Goal: Task Accomplishment & Management: Manage account settings

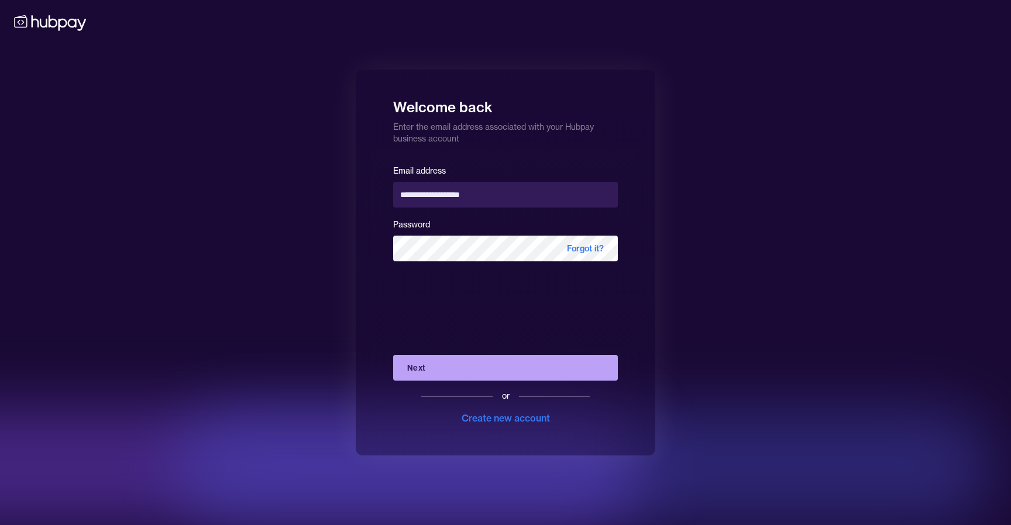
click at [485, 367] on button "Next" at bounding box center [505, 368] width 225 height 26
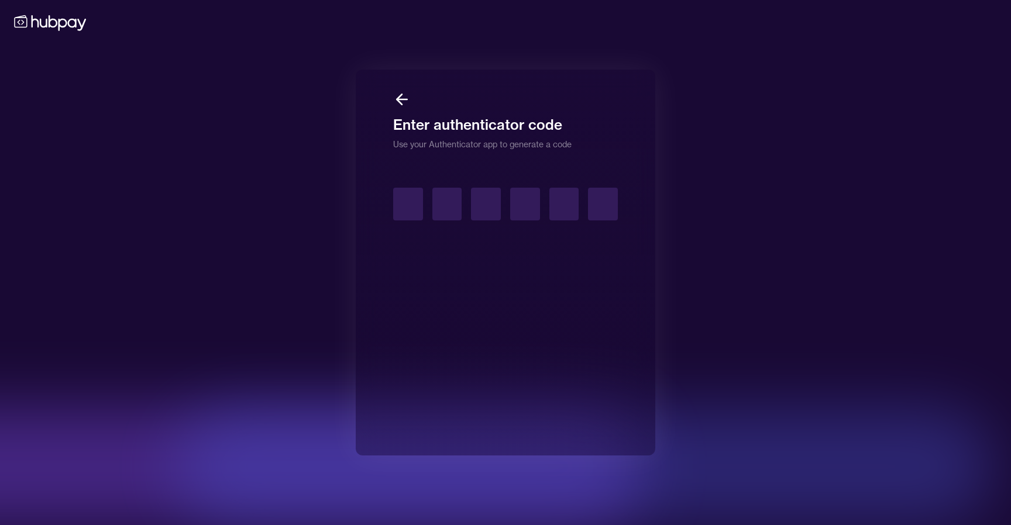
type input "*"
